Goal: Information Seeking & Learning: Learn about a topic

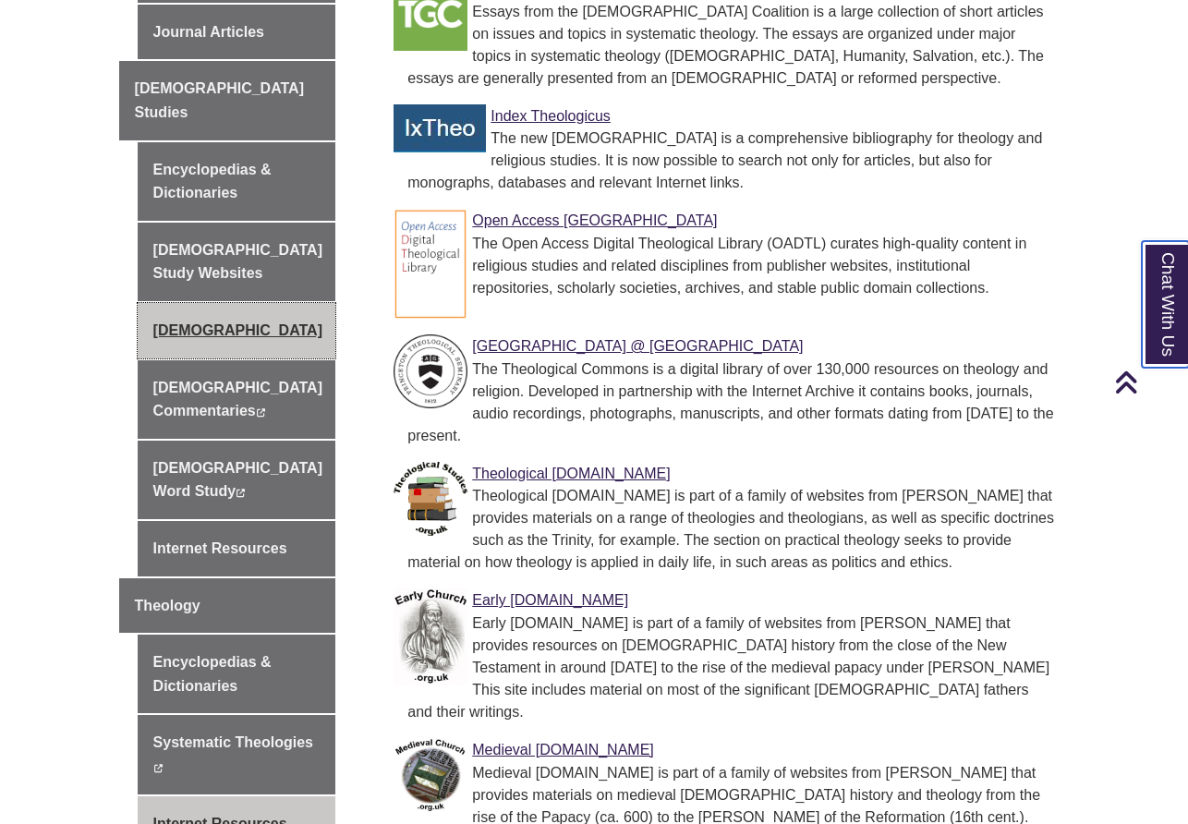
scroll to position [628, 0]
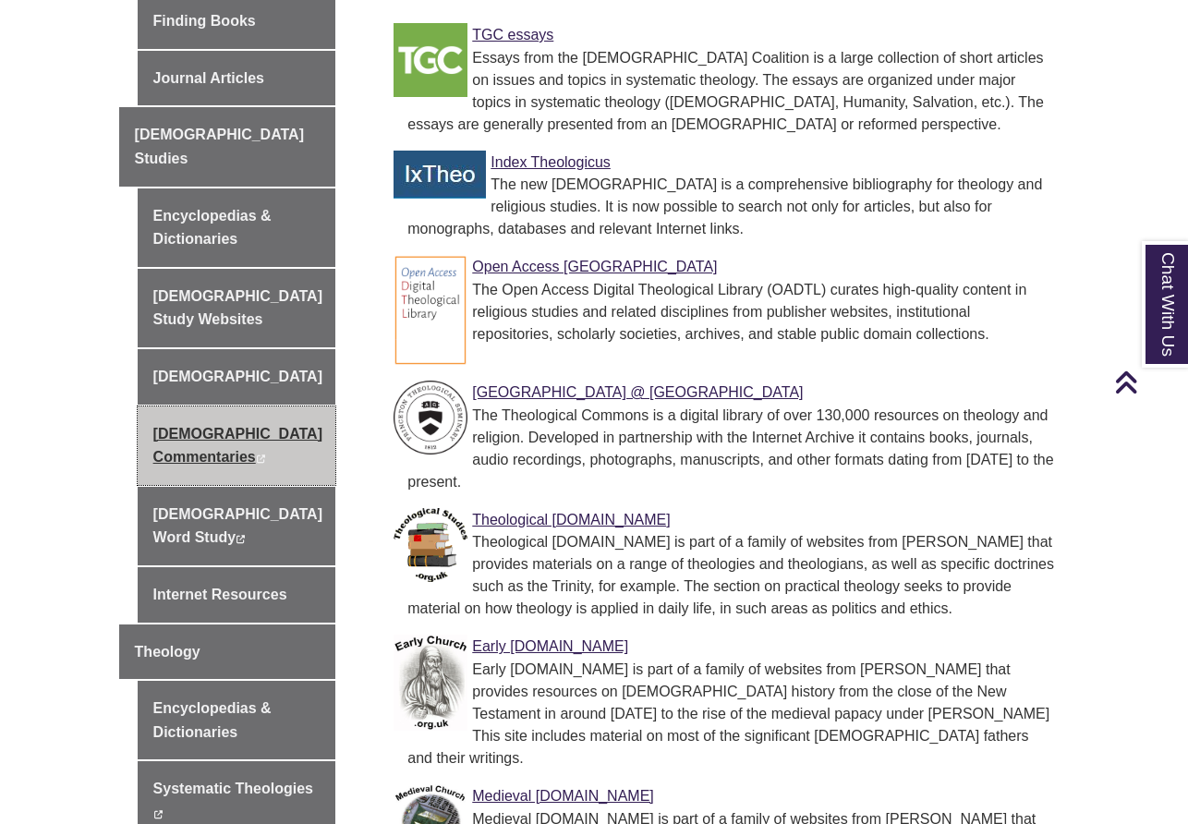
click at [232, 407] on link "Biblical Commentaries This link opens in a new window This link opens in a new …" at bounding box center [237, 446] width 199 height 79
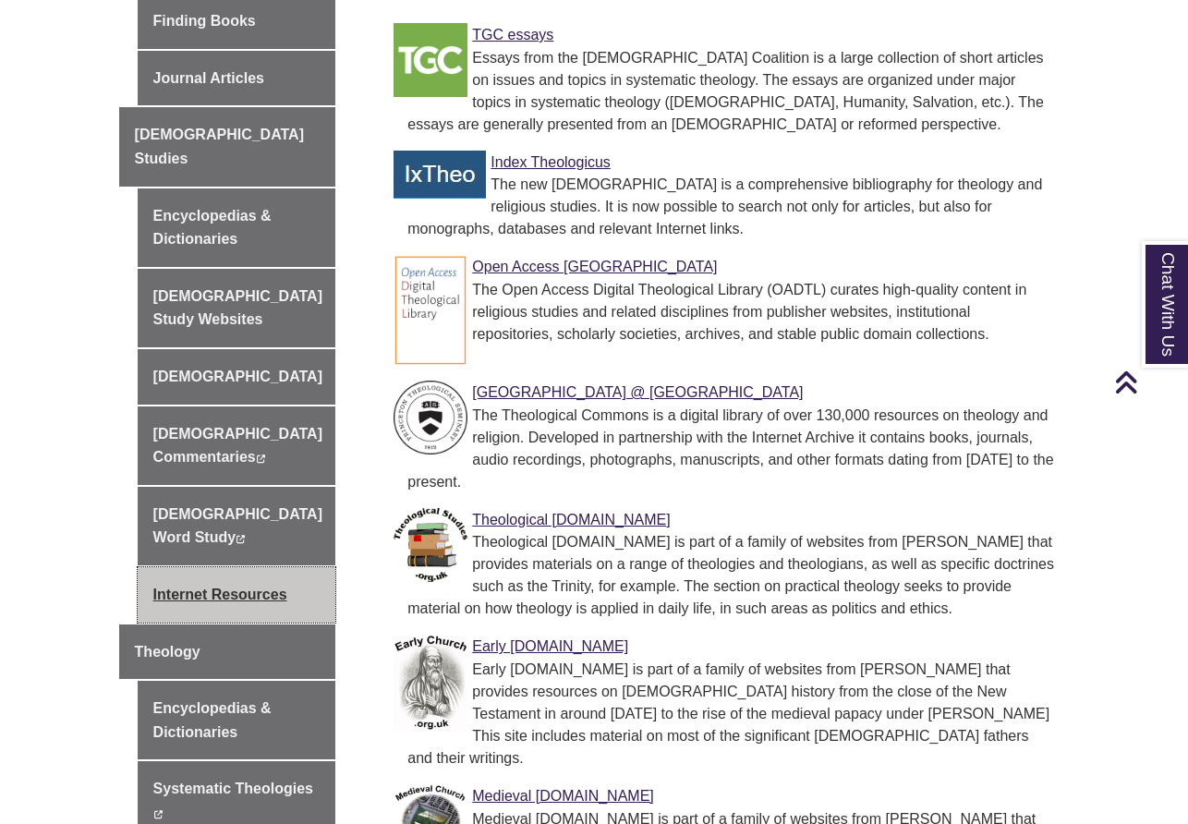
click at [200, 567] on link "Internet Resources" at bounding box center [237, 594] width 199 height 55
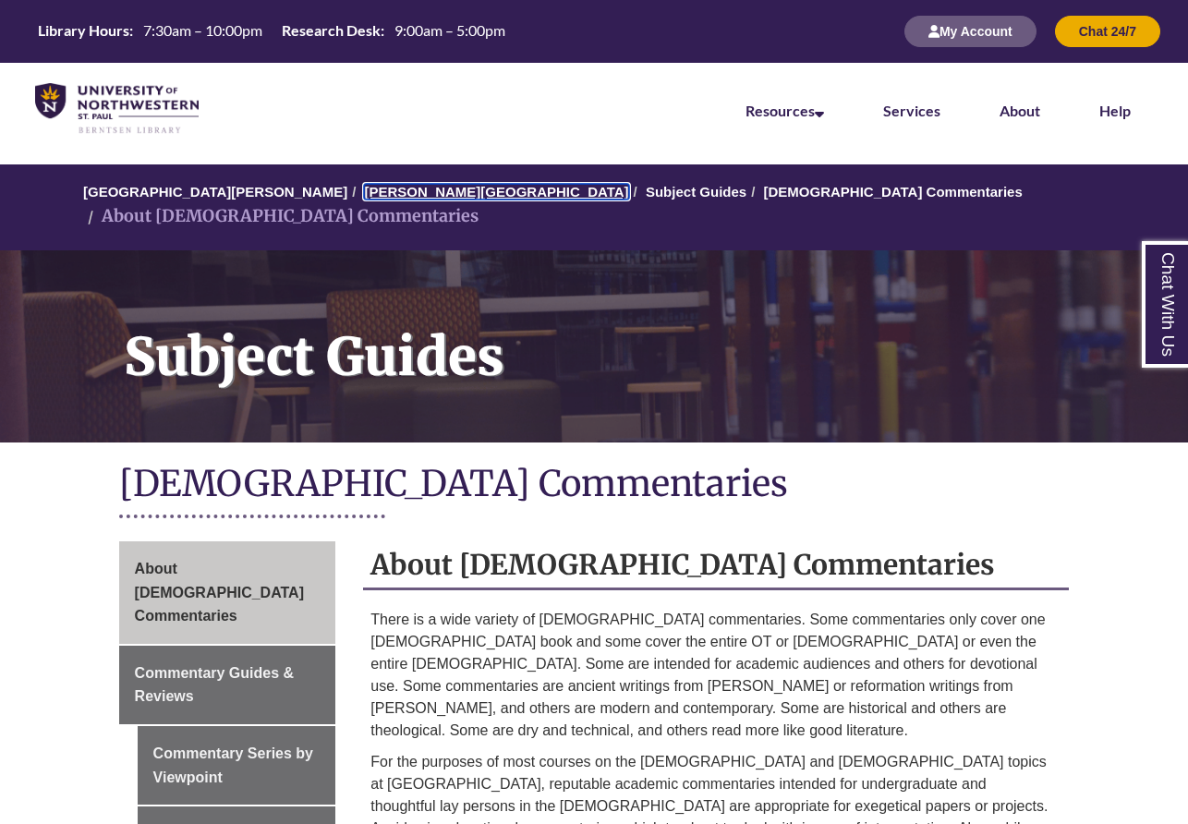
click at [391, 193] on link "[PERSON_NAME][GEOGRAPHIC_DATA]" at bounding box center [496, 192] width 264 height 16
click at [646, 193] on link "Subject Guides" at bounding box center [696, 192] width 101 height 16
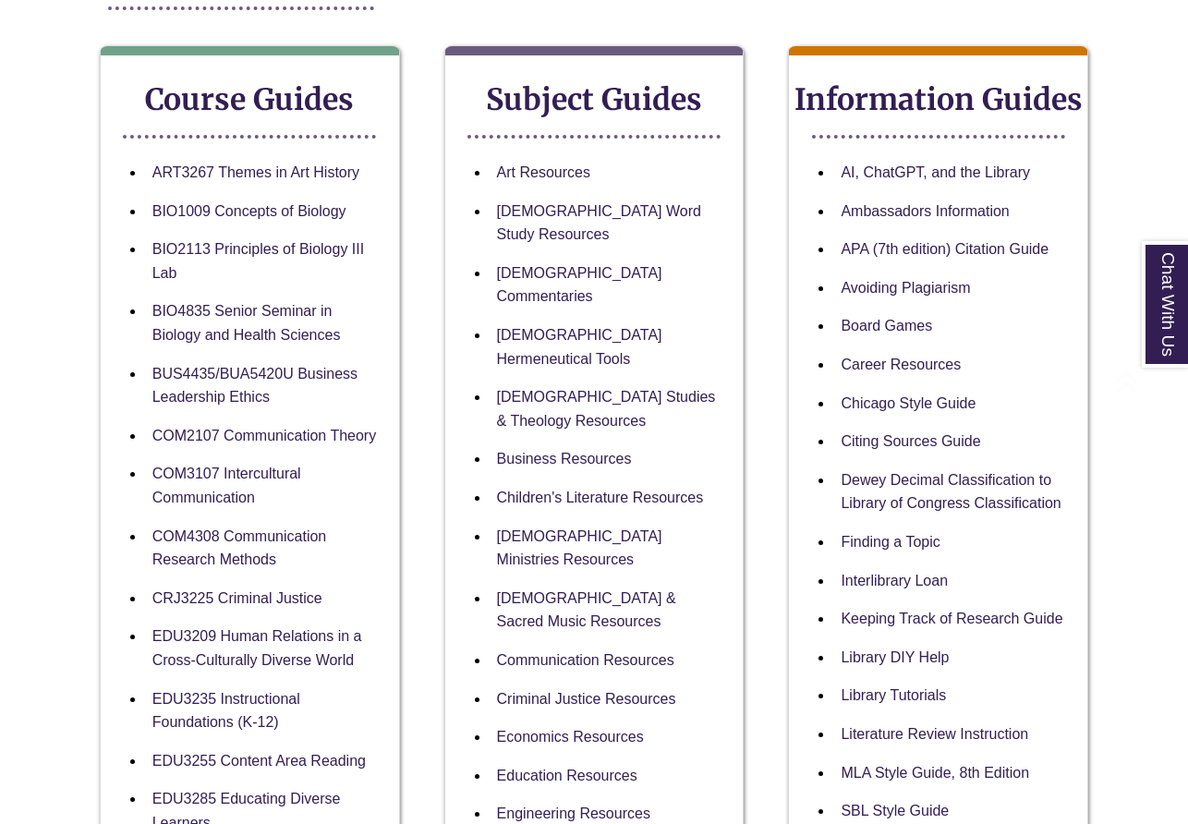
scroll to position [347, 0]
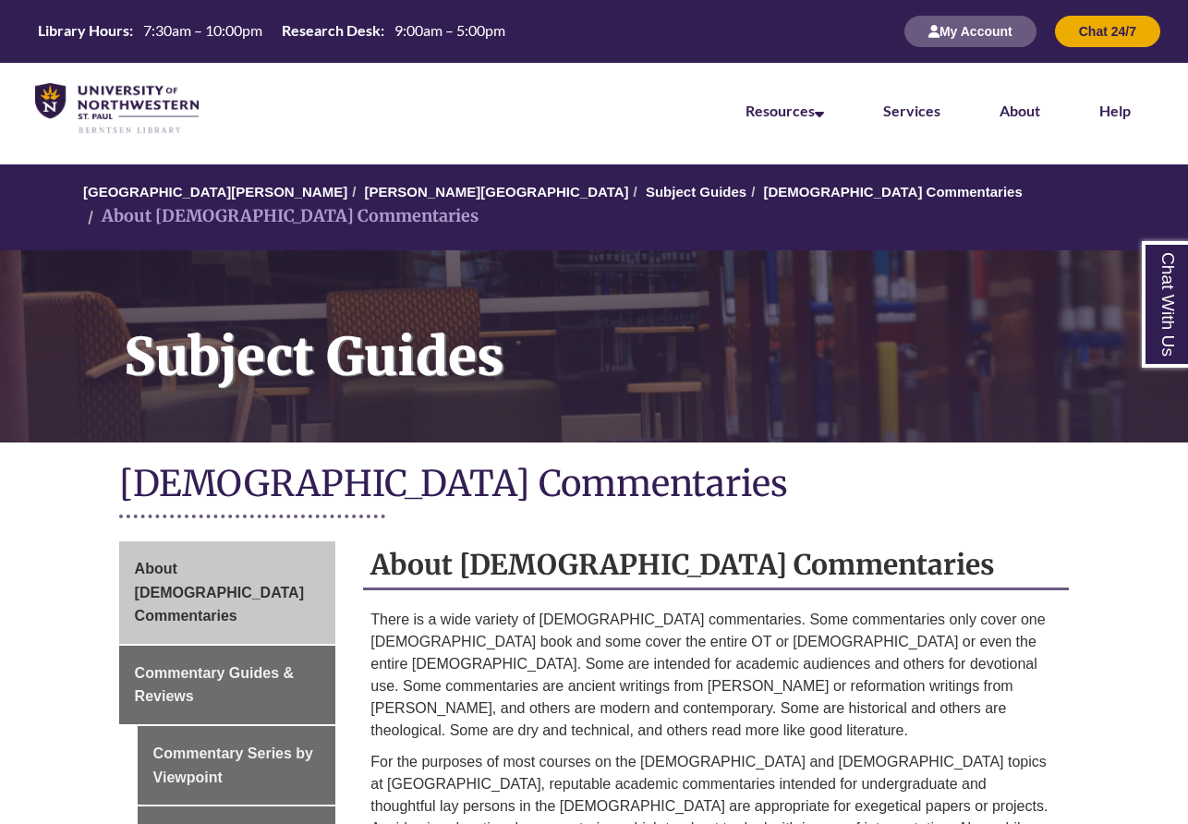
click at [747, 186] on li "[DEMOGRAPHIC_DATA] Commentaries" at bounding box center [885, 192] width 276 height 22
click at [764, 193] on link "[DEMOGRAPHIC_DATA] Commentaries" at bounding box center [893, 192] width 259 height 16
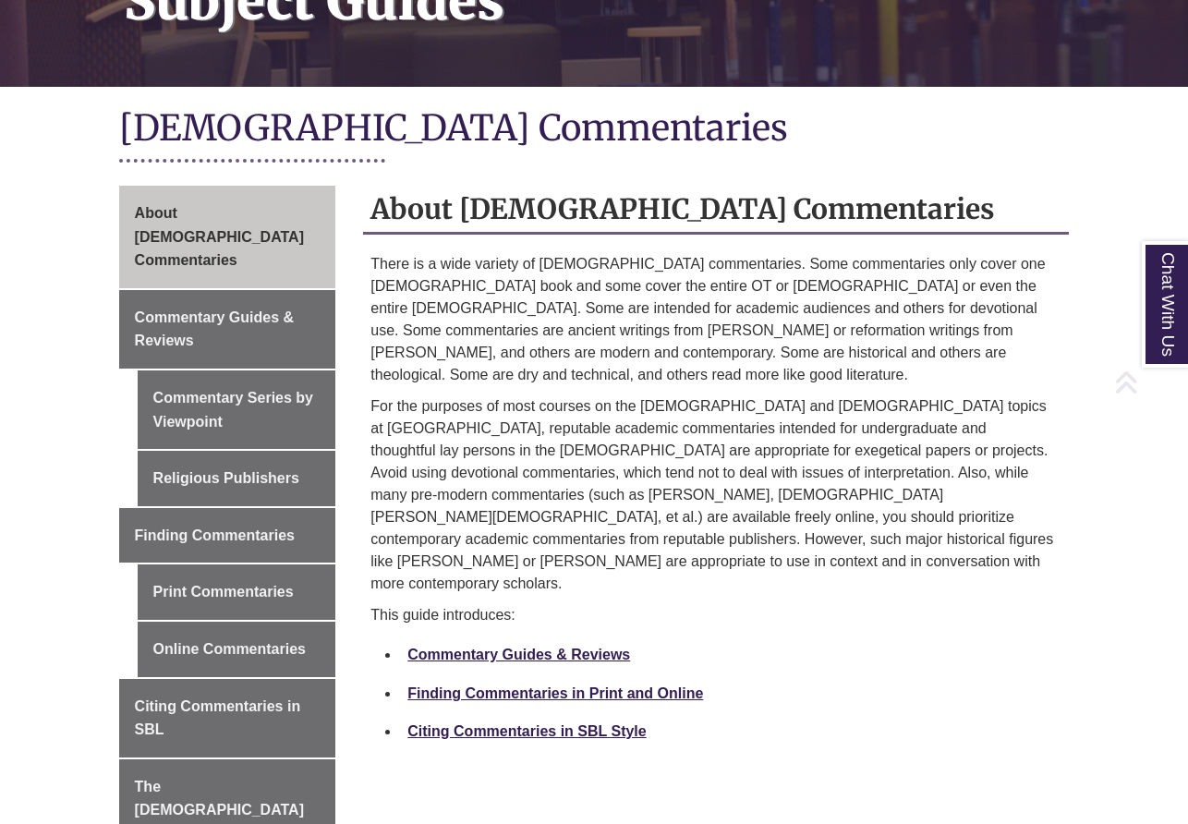
scroll to position [359, 0]
